Goal: Task Accomplishment & Management: Use online tool/utility

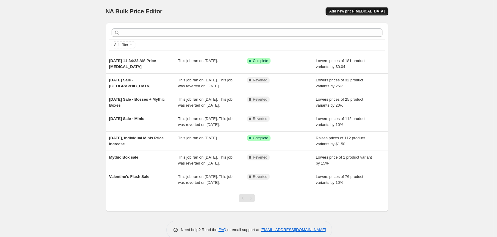
click at [350, 12] on span "Add new price [MEDICAL_DATA]" at bounding box center [356, 11] width 55 height 5
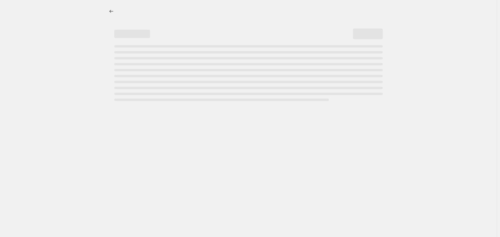
select select "percentage"
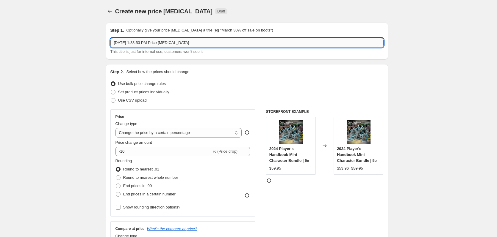
click at [192, 40] on input "[DATE] 1:33:53 PM Price [MEDICAL_DATA]" at bounding box center [246, 43] width 273 height 10
type input "l"
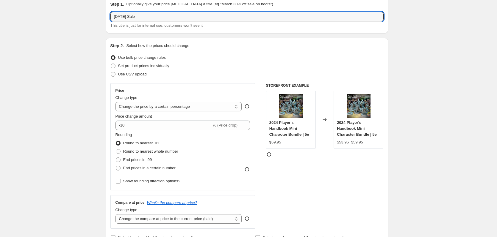
scroll to position [30, 0]
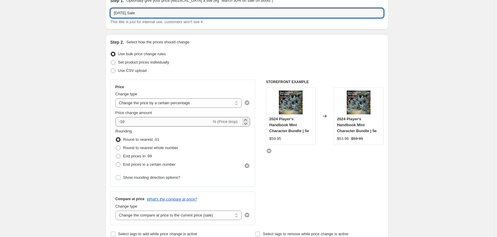
type input "[DATE] Sale"
click at [146, 124] on input "-10" at bounding box center [163, 122] width 96 height 10
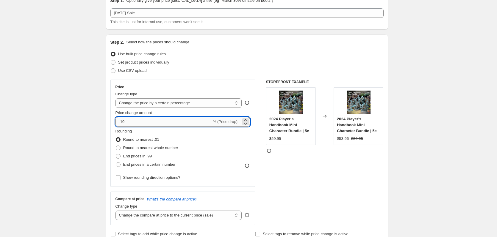
drag, startPoint x: 130, startPoint y: 124, endPoint x: 125, endPoint y: 124, distance: 5.4
click at [125, 124] on input "-10" at bounding box center [163, 122] width 96 height 10
type input "-15"
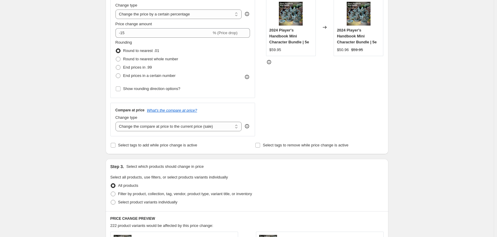
scroll to position [119, 0]
click at [159, 125] on select "Change the compare at price to the current price (sale) Change the compare at p…" at bounding box center [178, 127] width 126 height 10
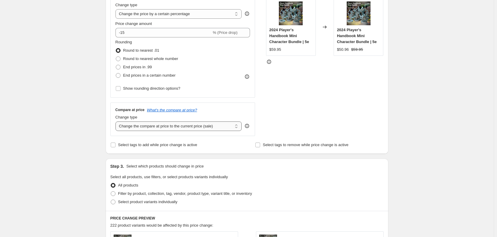
click at [160, 129] on select "Change the compare at price to the current price (sale) Change the compare at p…" at bounding box center [178, 127] width 126 height 10
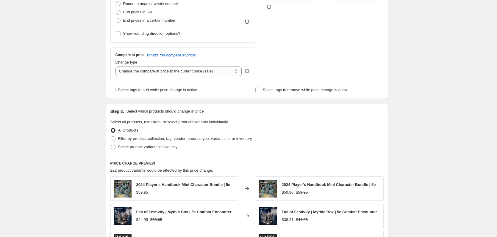
scroll to position [178, 0]
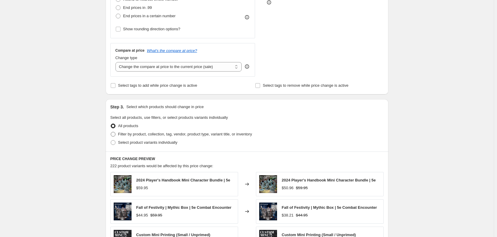
click at [186, 134] on span "Filter by product, collection, tag, vendor, product type, variant title, or inv…" at bounding box center [185, 134] width 134 height 4
click at [111, 132] on input "Filter by product, collection, tag, vendor, product type, variant title, or inv…" at bounding box center [111, 132] width 0 height 0
radio input "true"
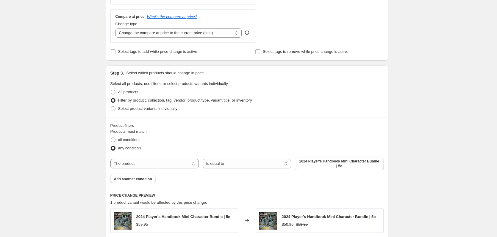
scroll to position [238, 0]
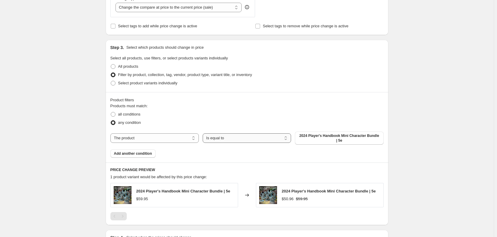
click at [216, 141] on select "Is equal to Is not equal to" at bounding box center [247, 139] width 88 height 10
select select "not_equal"
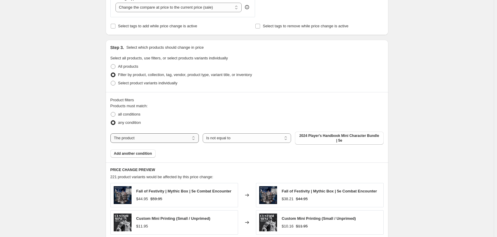
click at [149, 139] on select "The product The product's collection The product's tag The product's vendor The…" at bounding box center [154, 139] width 88 height 10
select select "collection"
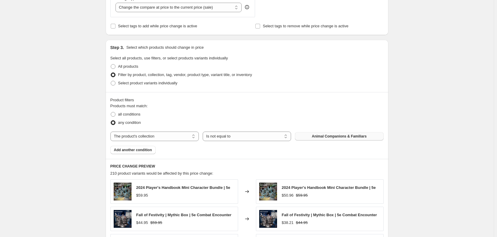
click at [309, 140] on button "Animal Companions & Familiars" at bounding box center [339, 136] width 88 height 8
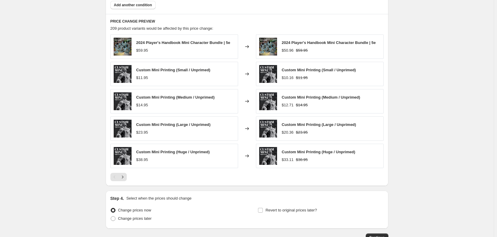
scroll to position [387, 0]
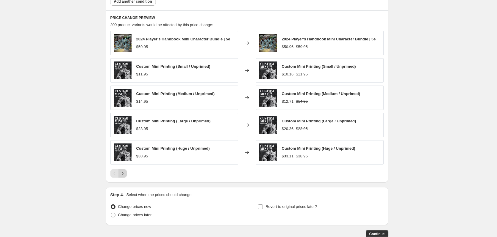
click at [126, 176] on icon "Next" at bounding box center [123, 174] width 6 height 6
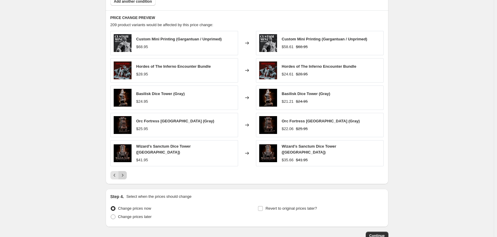
click at [126, 176] on icon "Next" at bounding box center [123, 176] width 6 height 6
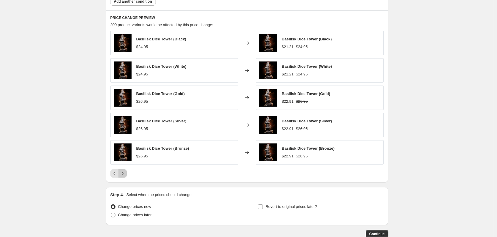
click at [126, 176] on icon "Next" at bounding box center [123, 174] width 6 height 6
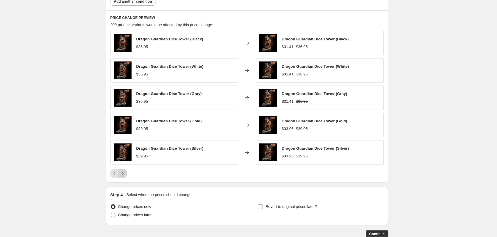
click at [126, 176] on icon "Next" at bounding box center [123, 174] width 6 height 6
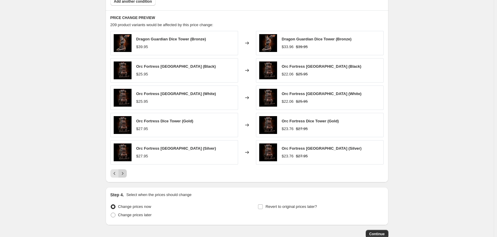
click at [126, 176] on icon "Next" at bounding box center [123, 174] width 6 height 6
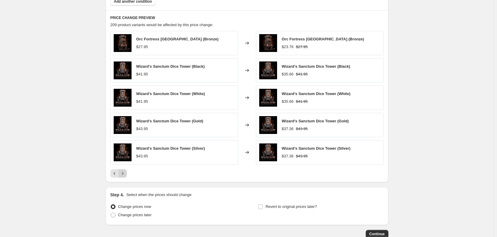
click at [126, 176] on icon "Next" at bounding box center [123, 174] width 6 height 6
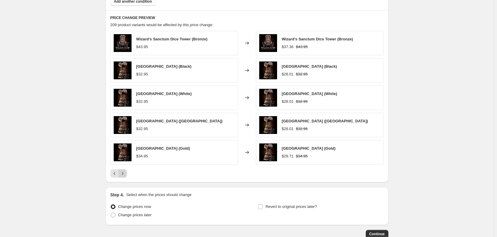
click at [126, 176] on icon "Next" at bounding box center [123, 174] width 6 height 6
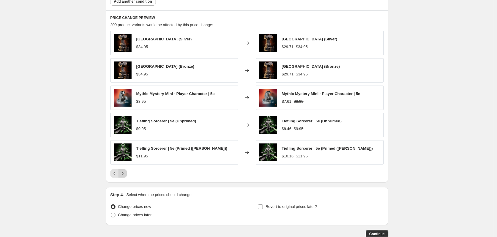
click at [126, 176] on icon "Next" at bounding box center [123, 174] width 6 height 6
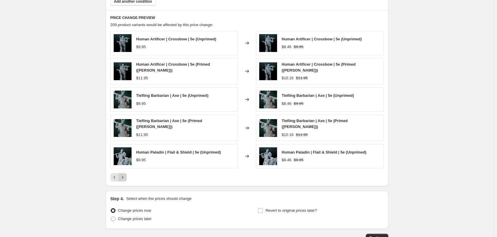
click at [126, 176] on icon "Next" at bounding box center [123, 178] width 6 height 6
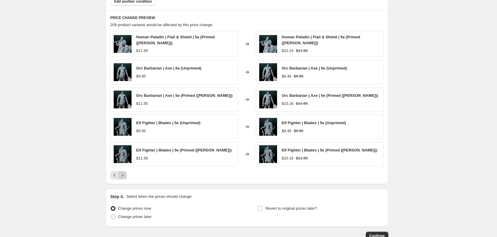
click at [126, 176] on icon "Next" at bounding box center [123, 176] width 6 height 6
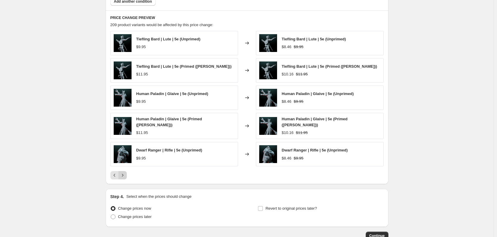
click at [122, 177] on button "Next" at bounding box center [122, 175] width 8 height 8
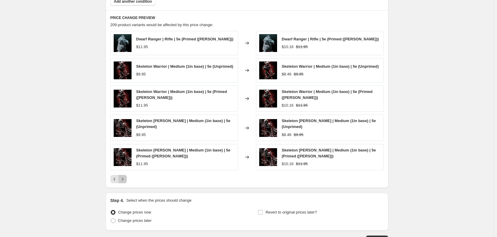
click at [122, 177] on icon "Next" at bounding box center [123, 179] width 6 height 6
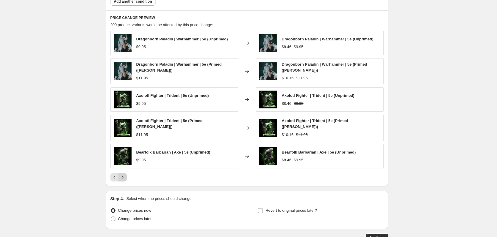
click at [122, 177] on icon "Next" at bounding box center [123, 178] width 6 height 6
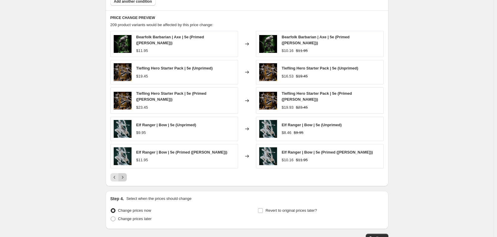
click at [122, 177] on button "Next" at bounding box center [122, 177] width 8 height 8
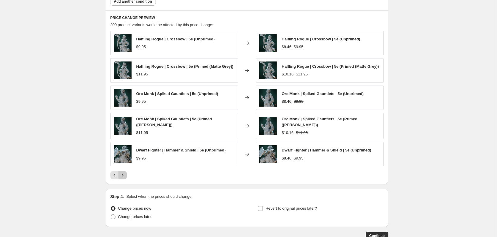
click at [122, 177] on icon "Next" at bounding box center [123, 176] width 6 height 6
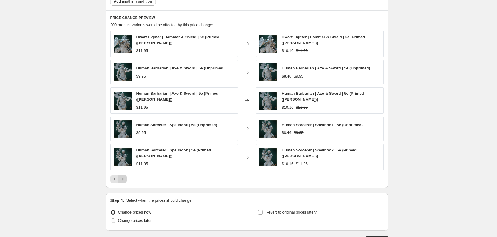
click at [122, 177] on icon "Next" at bounding box center [123, 179] width 6 height 6
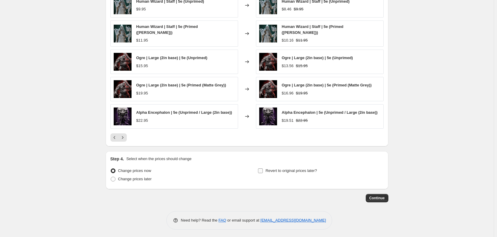
click at [265, 169] on label "Revert to original prices later?" at bounding box center [287, 171] width 59 height 8
click at [263, 169] on input "Revert to original prices later?" at bounding box center [260, 171] width 5 height 5
checkbox input "true"
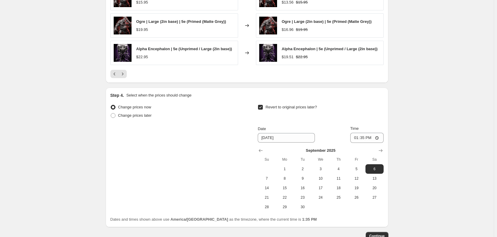
scroll to position [526, 0]
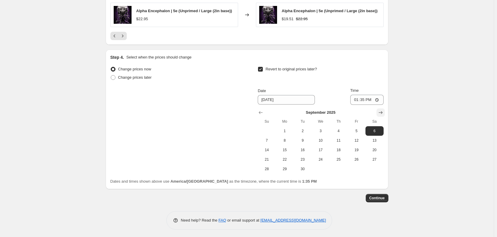
click at [383, 113] on icon "Show next month, October 2025" at bounding box center [380, 113] width 6 height 6
click at [265, 111] on button "Show previous month, September 2025" at bounding box center [260, 113] width 8 height 8
click at [287, 131] on span "1" at bounding box center [284, 131] width 13 height 5
type input "[DATE]"
click at [364, 100] on input "13:35" at bounding box center [366, 100] width 33 height 10
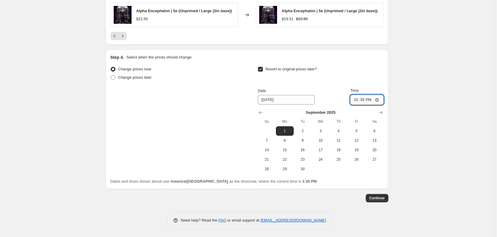
click at [364, 100] on input "13:35" at bounding box center [366, 100] width 33 height 10
click at [357, 100] on input "13:35" at bounding box center [366, 100] width 33 height 10
click at [362, 99] on input "12:35" at bounding box center [366, 100] width 33 height 10
click at [369, 99] on input "12:00" at bounding box center [366, 100] width 33 height 10
type input "00:00"
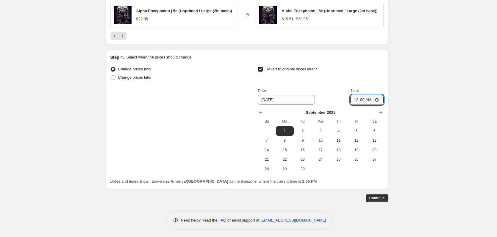
click at [375, 79] on div "Revert to original prices later?" at bounding box center [321, 74] width 126 height 18
click at [124, 76] on span "Change prices later" at bounding box center [135, 77] width 34 height 4
click at [111, 76] on input "Change prices later" at bounding box center [111, 75] width 0 height 0
radio input "true"
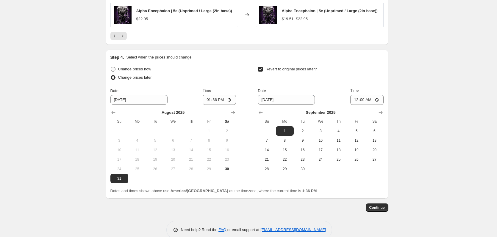
click at [124, 68] on span "Change prices now" at bounding box center [134, 69] width 33 height 4
click at [111, 67] on input "Change prices now" at bounding box center [111, 67] width 0 height 0
radio input "true"
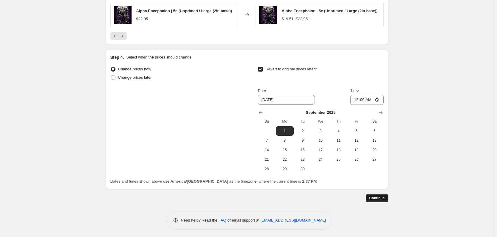
click at [382, 197] on span "Continue" at bounding box center [376, 198] width 15 height 5
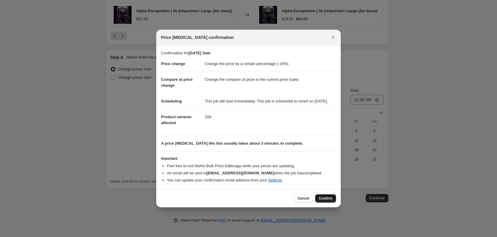
click at [331, 201] on span "Confirm" at bounding box center [326, 198] width 14 height 5
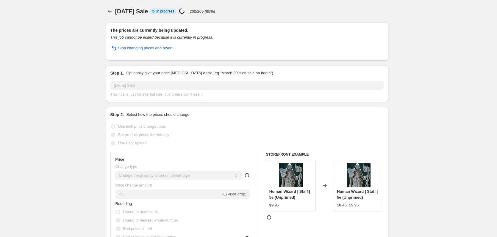
select select "percentage"
select select "collection"
select select "not_equal"
